Goal: Check status: Check status

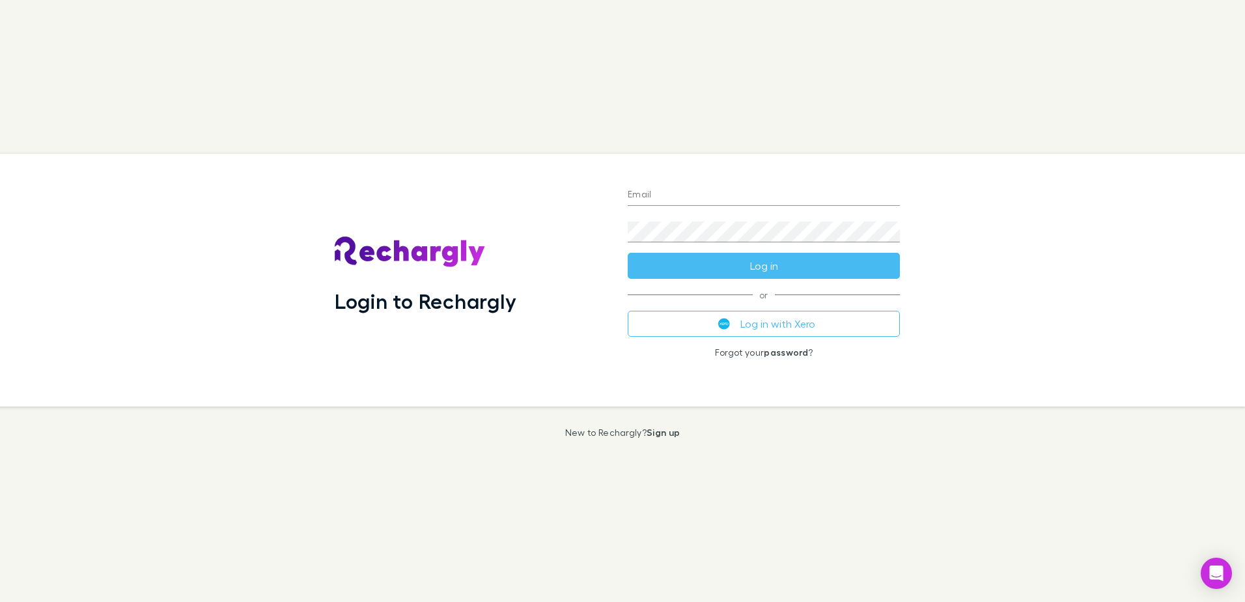
click at [651, 201] on input "Email" at bounding box center [764, 195] width 272 height 21
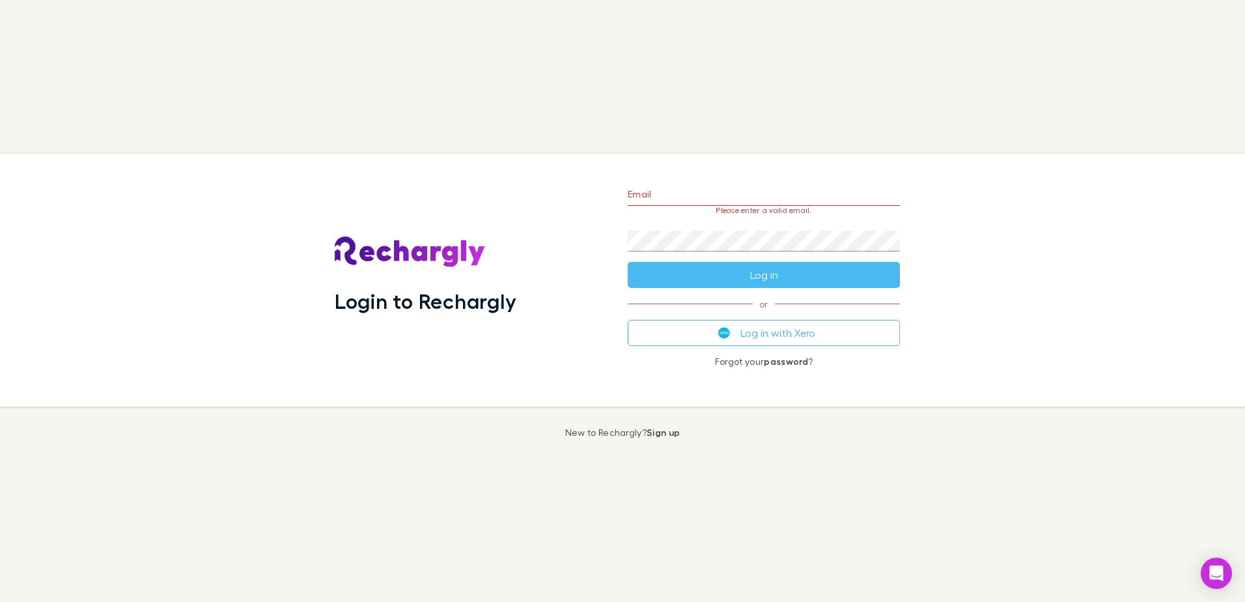
click at [989, 135] on div "Login to Rechargly Email Please enter a valid email. Password Log in or Log in …" at bounding box center [622, 301] width 1245 height 602
click at [767, 201] on input "Email" at bounding box center [764, 195] width 272 height 21
drag, startPoint x: 465, startPoint y: 126, endPoint x: 487, endPoint y: 150, distance: 32.7
click at [465, 126] on div "Login to Rechargly Email Please enter a valid email. Password Log in or Log in …" at bounding box center [622, 301] width 1245 height 602
click at [688, 326] on button "Log in with Xero" at bounding box center [764, 333] width 272 height 26
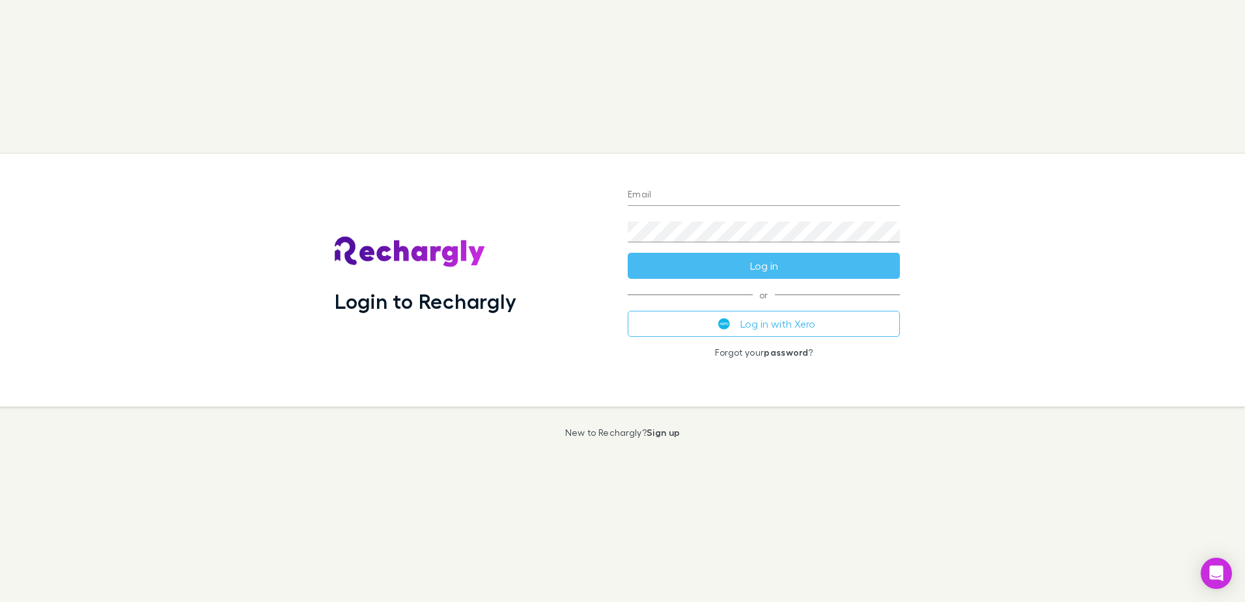
click at [843, 319] on button "Log in with Xero" at bounding box center [764, 324] width 272 height 26
click at [707, 193] on input "Email" at bounding box center [764, 195] width 272 height 21
type input "**********"
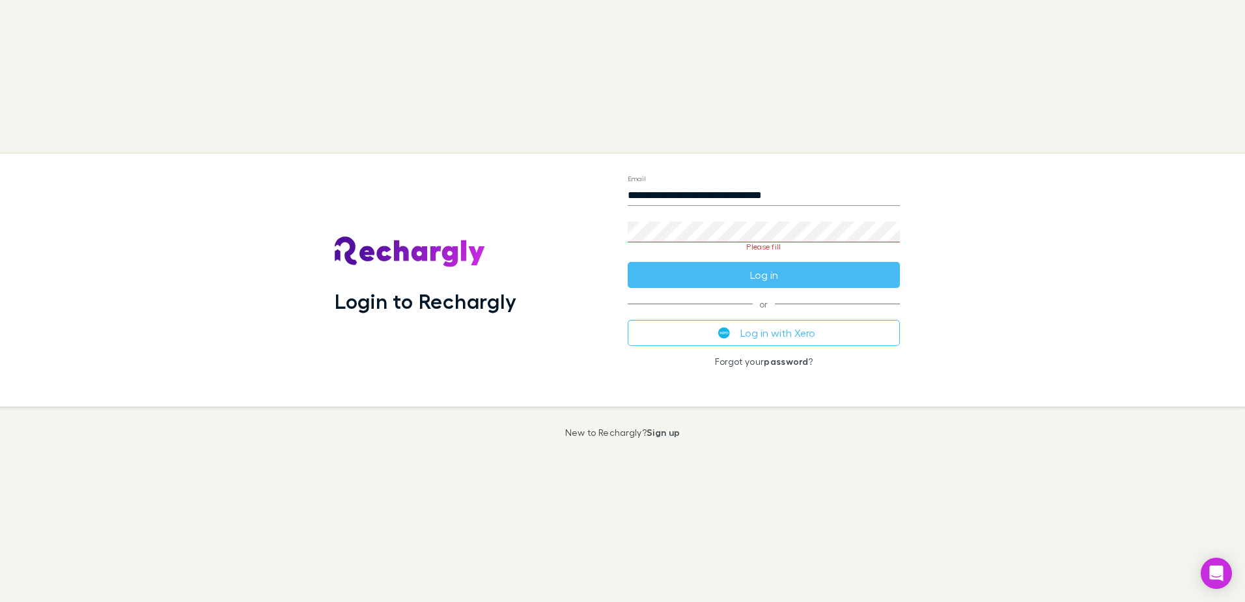
click at [472, 309] on h1 "Login to Rechargly" at bounding box center [426, 301] width 182 height 25
click at [510, 297] on h1 "Login to Rechargly" at bounding box center [426, 301] width 182 height 25
click at [571, 191] on div "Login to Rechargly" at bounding box center [471, 280] width 272 height 232
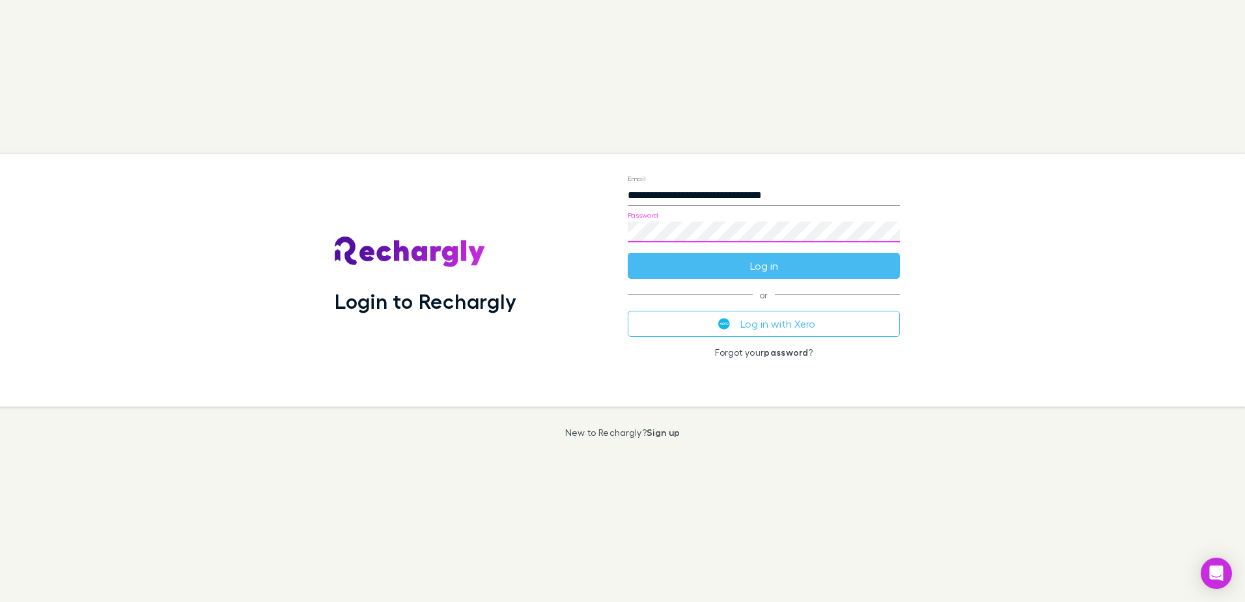
click at [628, 253] on button "Log in" at bounding box center [764, 266] width 272 height 26
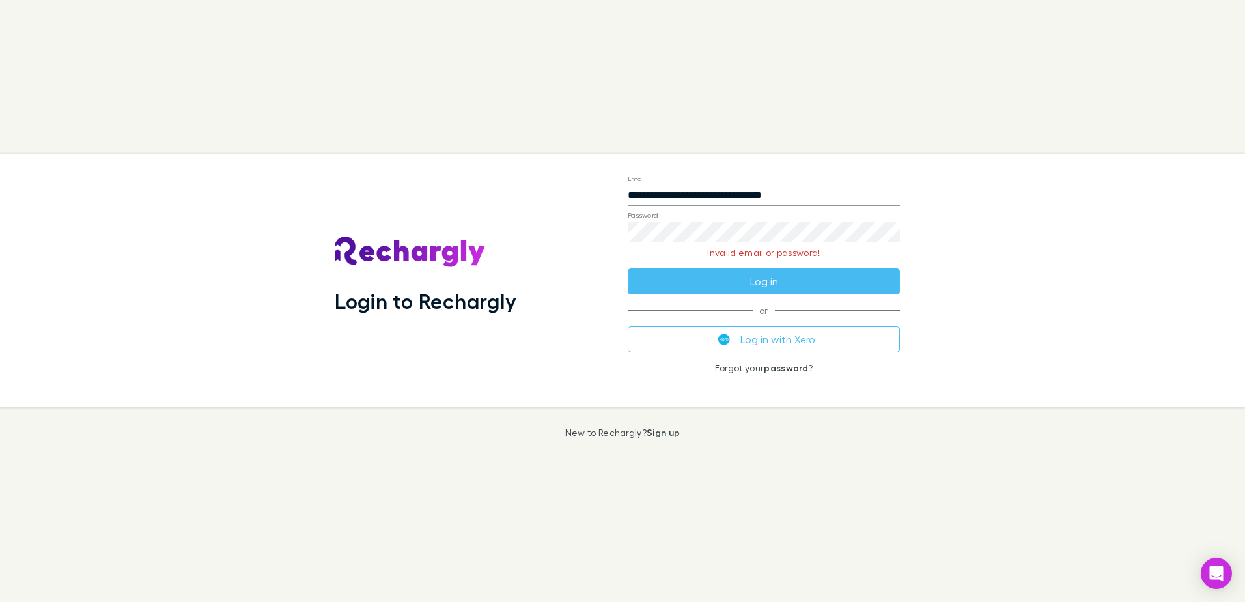
click at [813, 341] on button "Log in with Xero" at bounding box center [764, 339] width 272 height 26
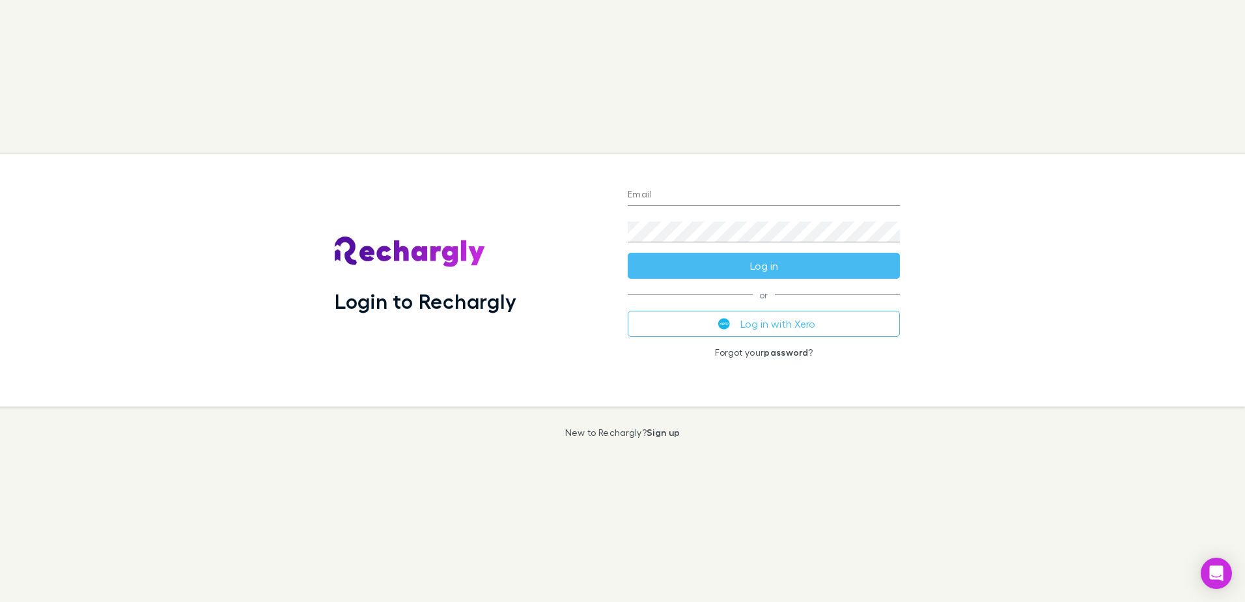
click at [1038, 169] on div "Login to Rechargly Email Password Log in or Log in with Xero Forgot your passwo…" at bounding box center [618, 280] width 1256 height 253
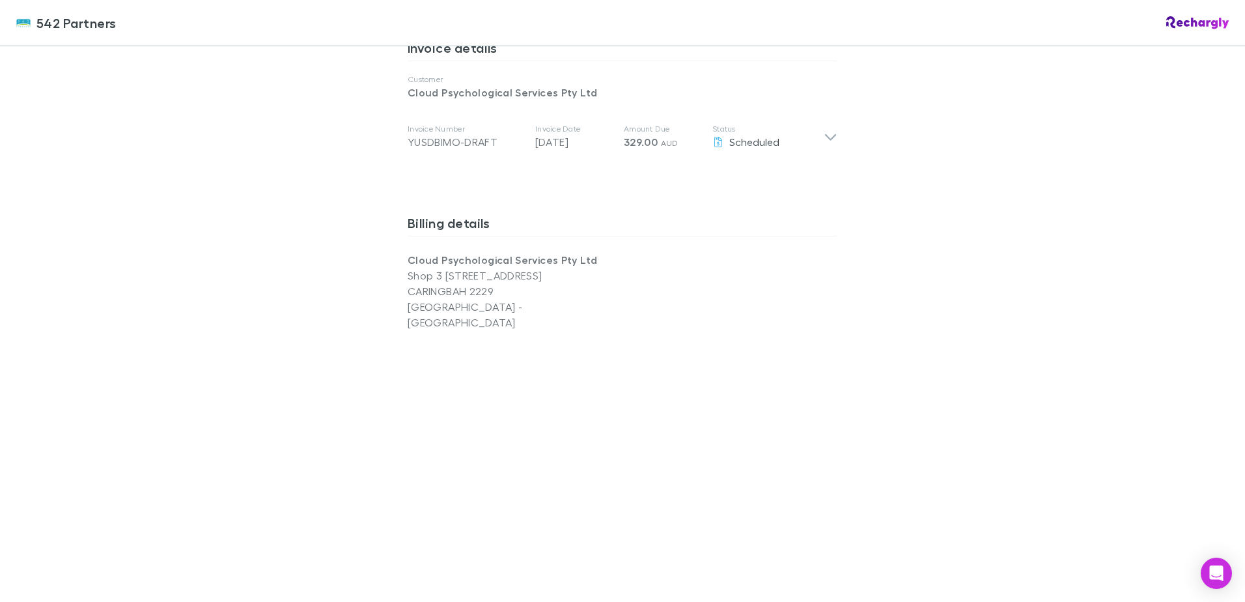
scroll to position [391, 0]
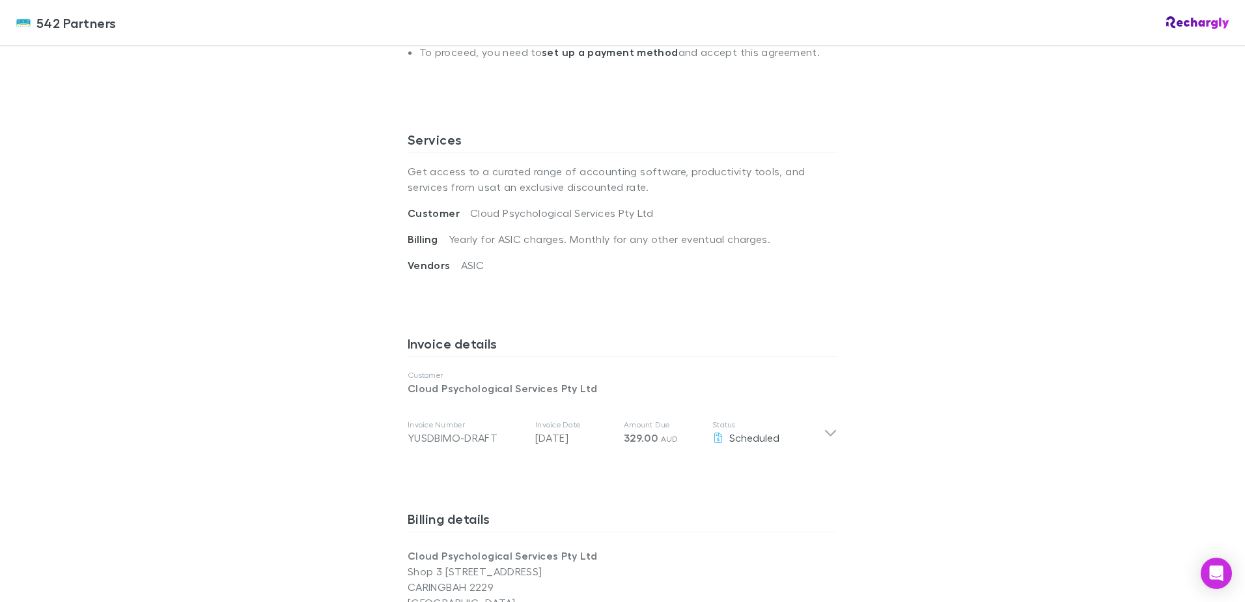
click at [826, 432] on icon at bounding box center [831, 433] width 14 height 16
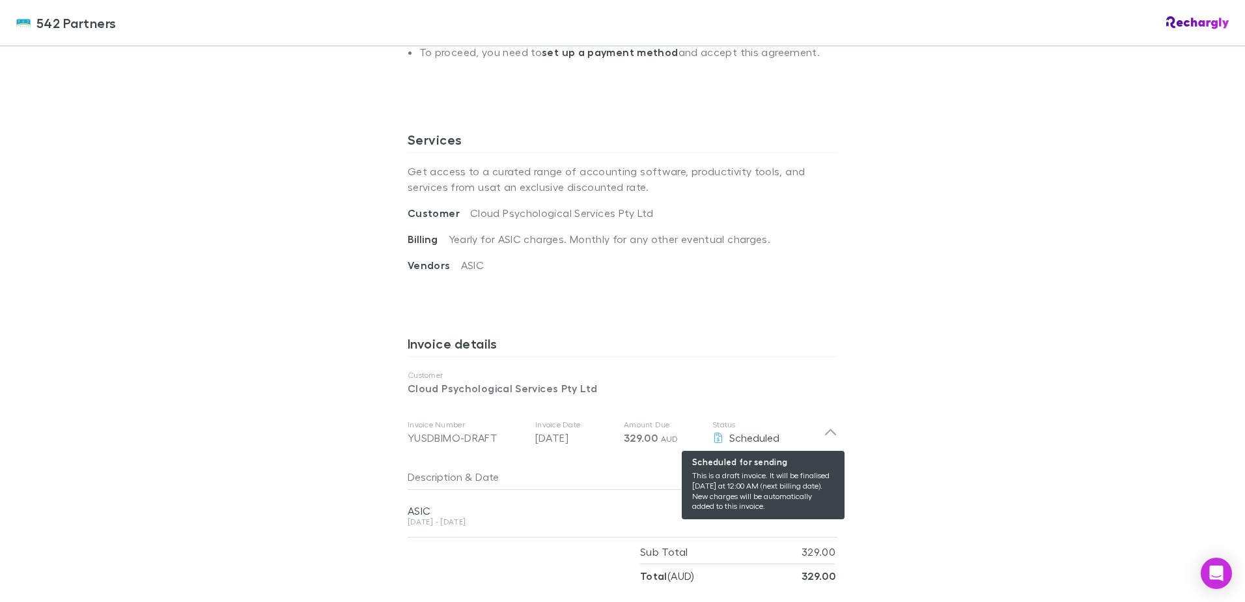
click at [745, 440] on span "Scheduled" at bounding box center [754, 437] width 50 height 12
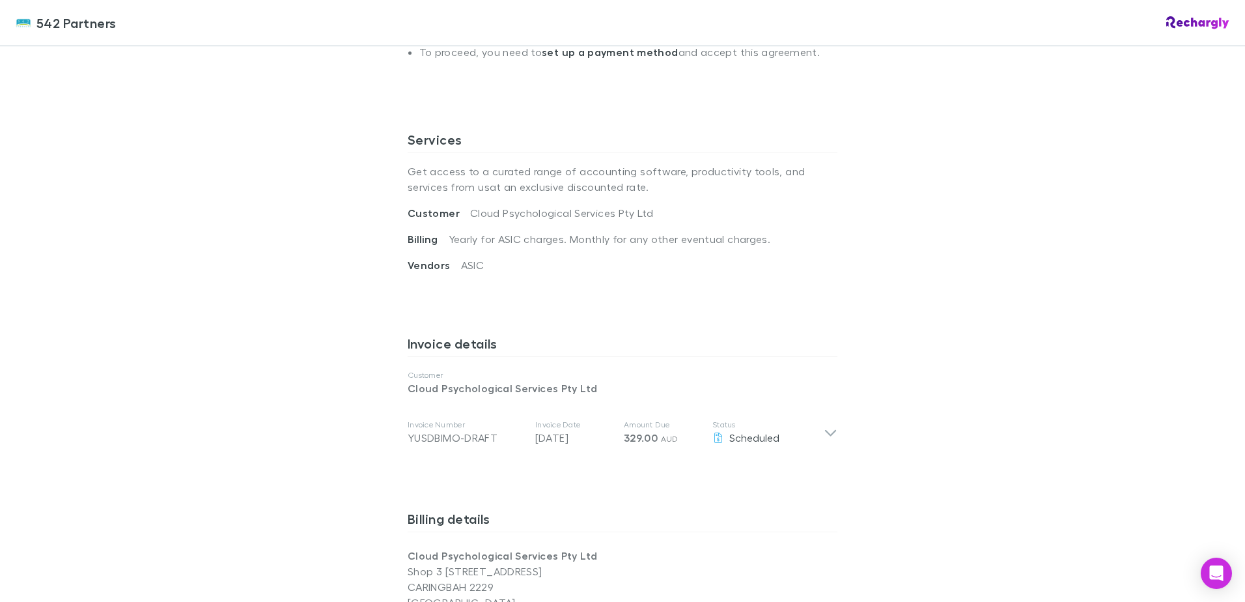
click at [826, 431] on icon at bounding box center [831, 433] width 14 height 16
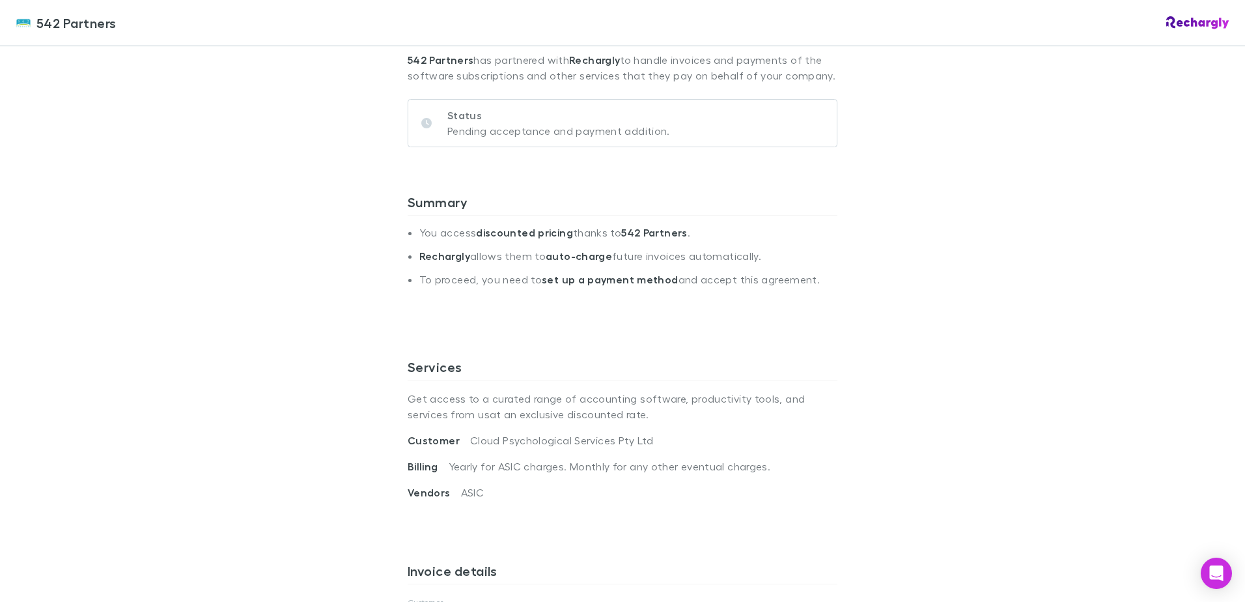
scroll to position [0, 0]
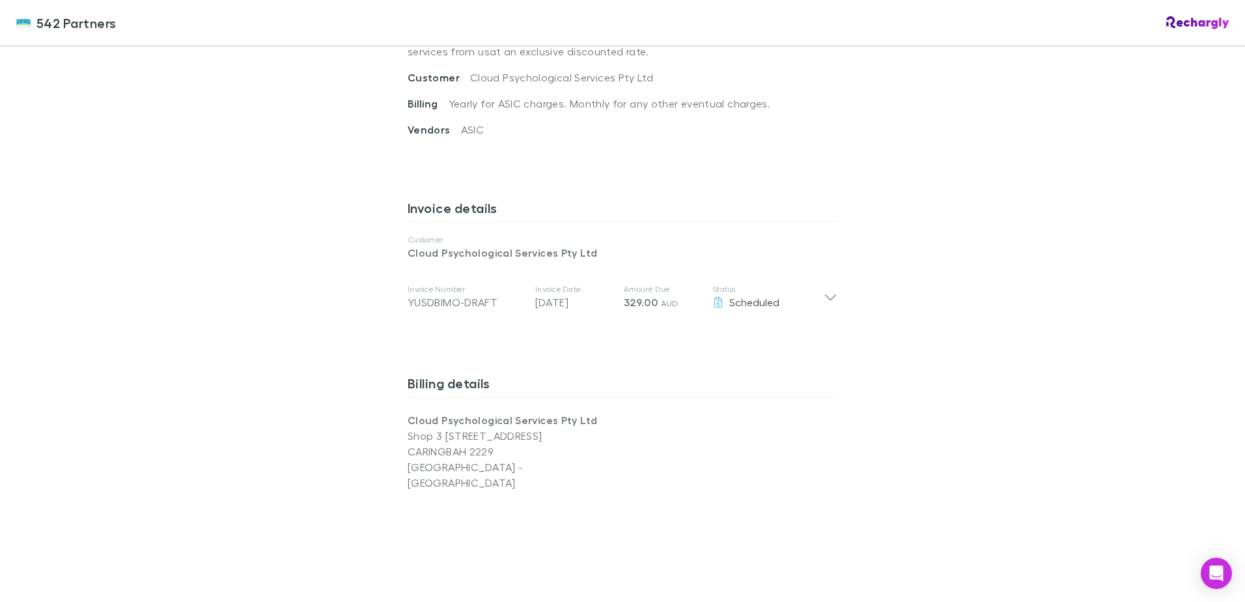
scroll to position [651, 0]
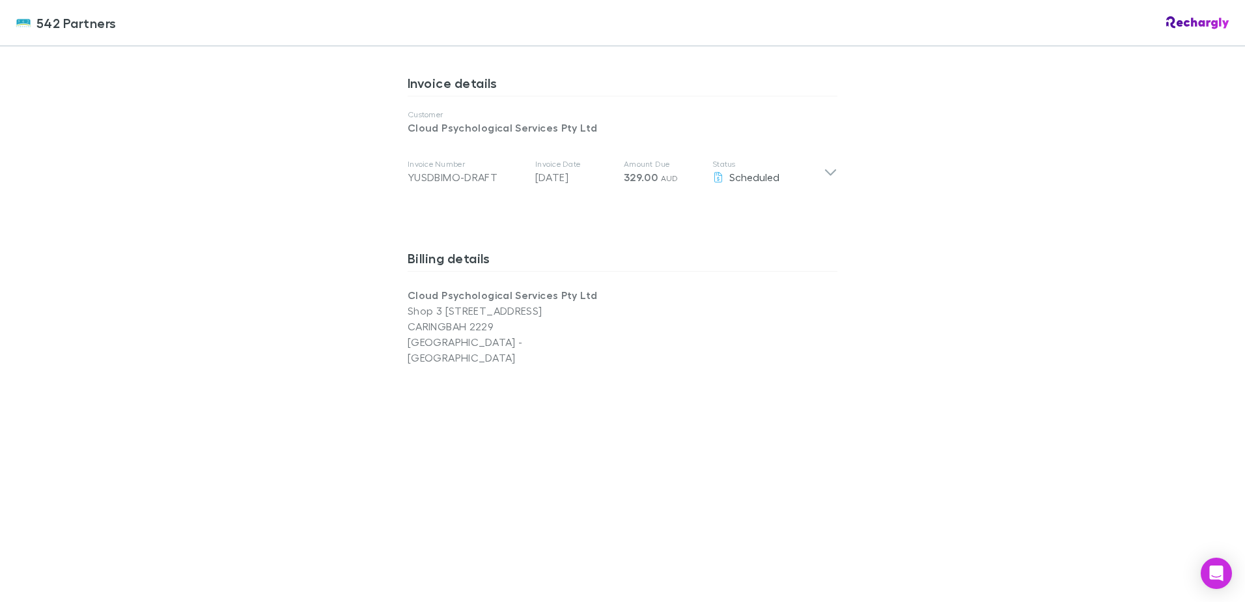
click at [817, 169] on p "Status" at bounding box center [768, 164] width 111 height 10
